Goal: Find specific page/section

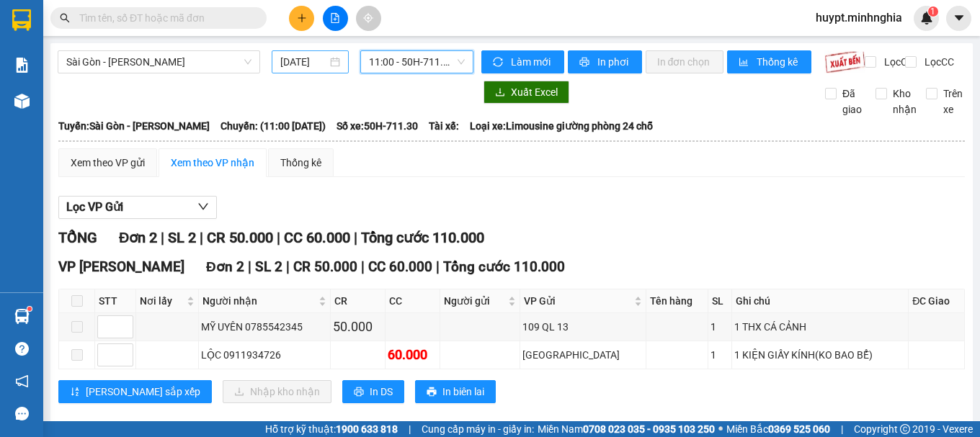
click at [308, 63] on input "[DATE]" at bounding box center [304, 62] width 48 height 16
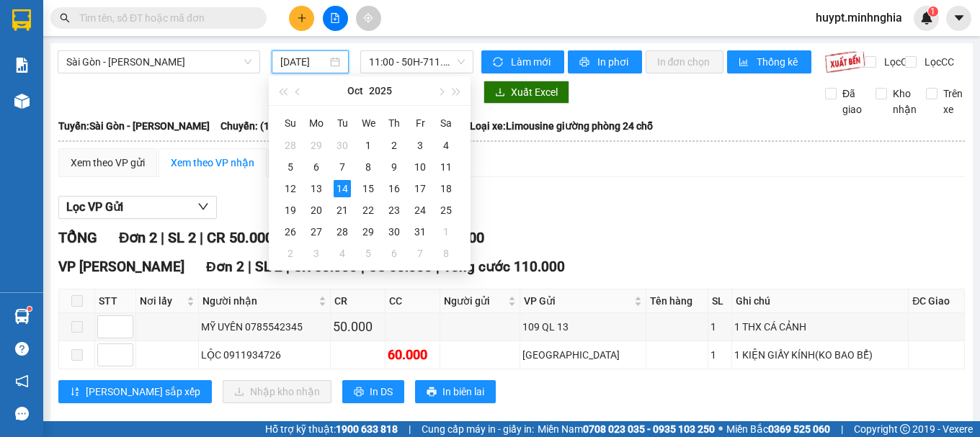
click at [699, 104] on div "Xuất Excel" at bounding box center [642, 92] width 323 height 23
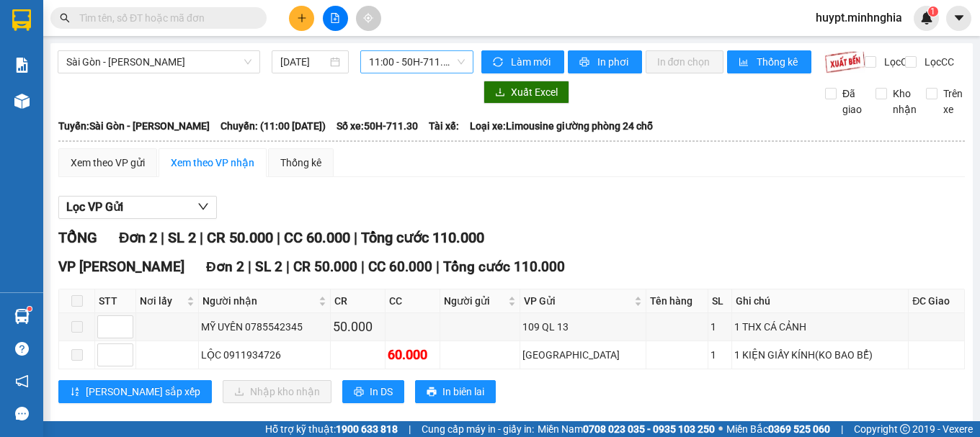
click at [412, 71] on span "11:00 - 50H-711.30" at bounding box center [417, 62] width 96 height 22
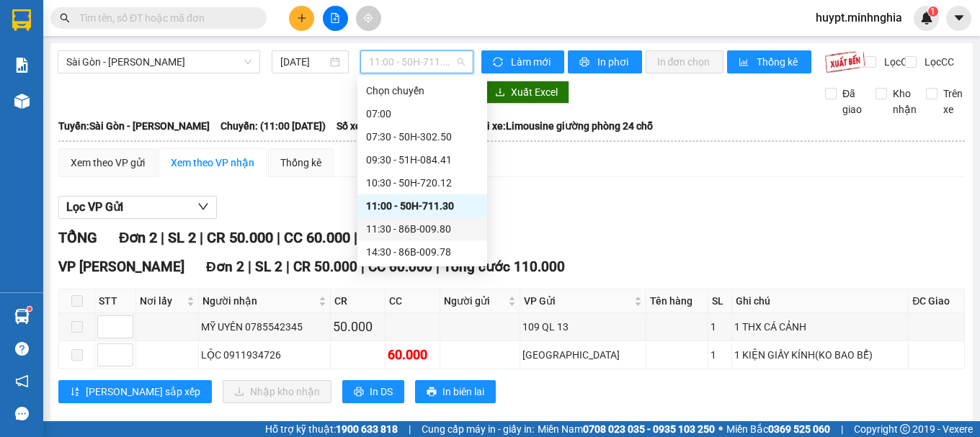
click at [404, 225] on div "11:30 - 86B-009.80" at bounding box center [422, 229] width 112 height 16
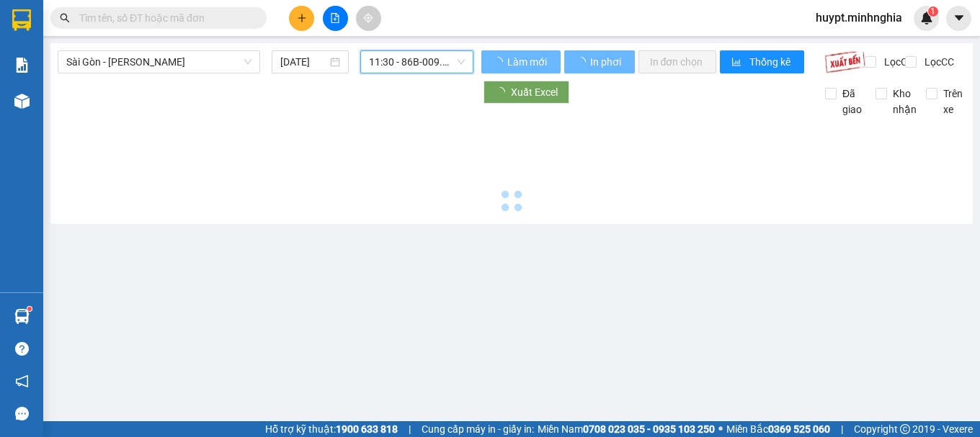
click at [415, 61] on span "11:30 - 86B-009.80" at bounding box center [417, 62] width 96 height 22
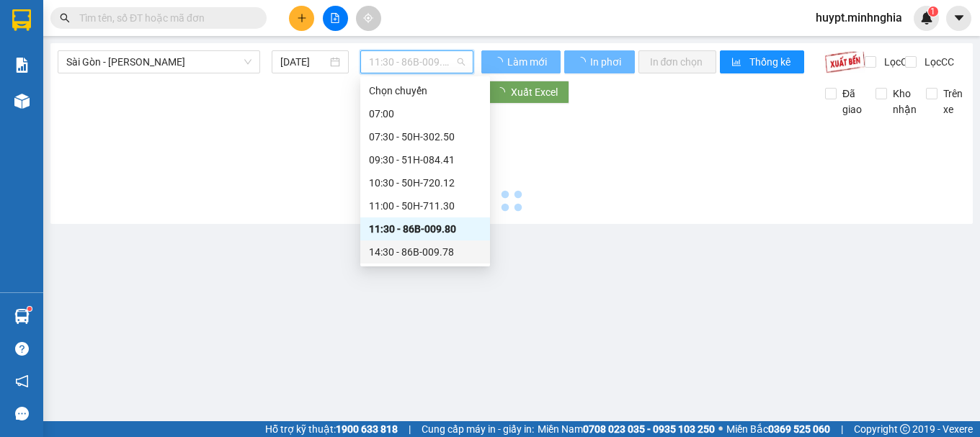
click at [408, 246] on div "14:30 - 86B-009.78" at bounding box center [425, 252] width 112 height 16
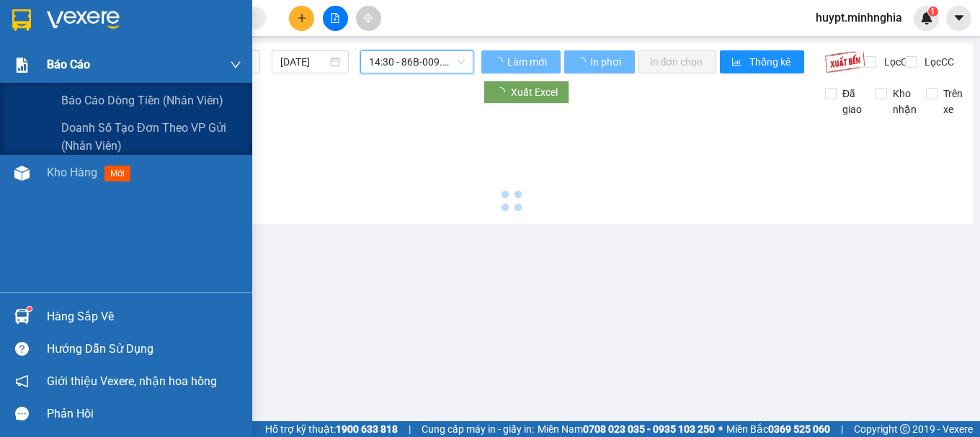
click at [17, 61] on img at bounding box center [21, 65] width 15 height 15
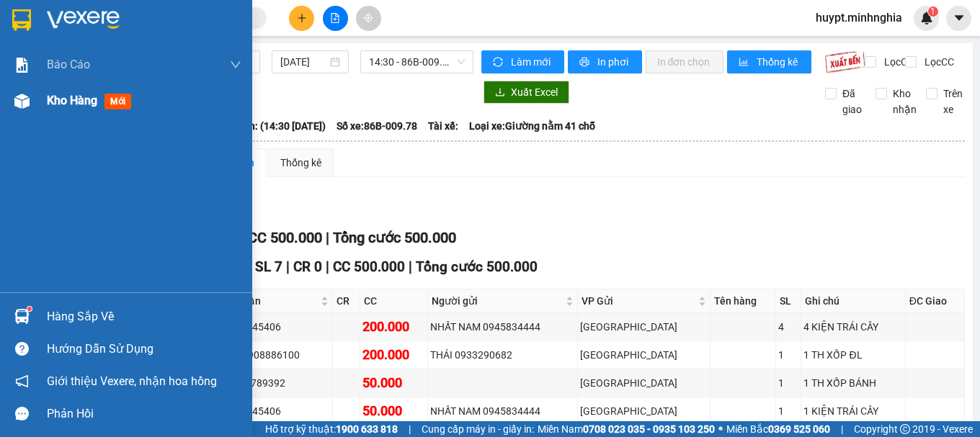
click at [41, 101] on div "Kho hàng mới" at bounding box center [126, 101] width 252 height 36
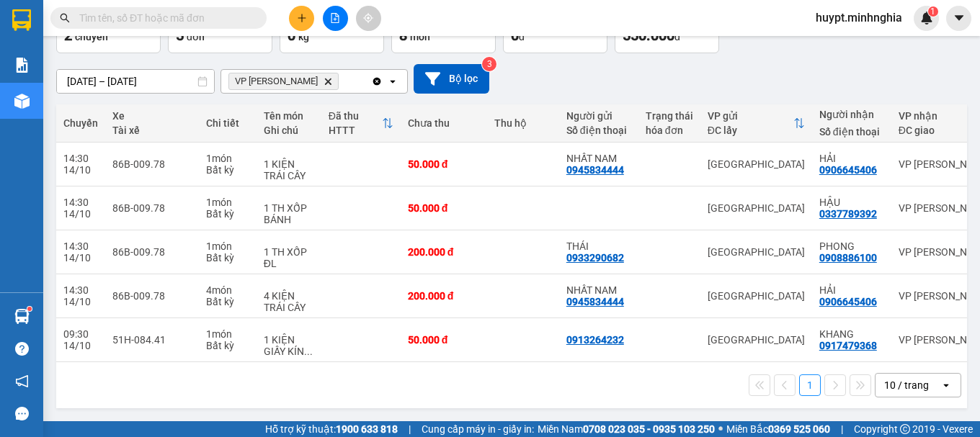
scroll to position [0, 277]
